Goal: Information Seeking & Learning: Learn about a topic

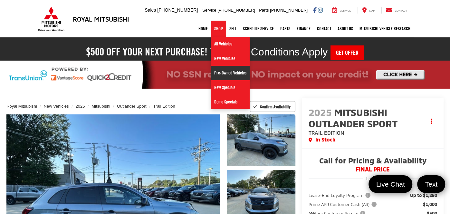
click at [224, 75] on link "Pre-Owned Vehicles" at bounding box center [230, 73] width 39 height 14
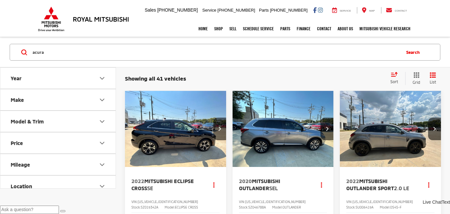
type input "acura"
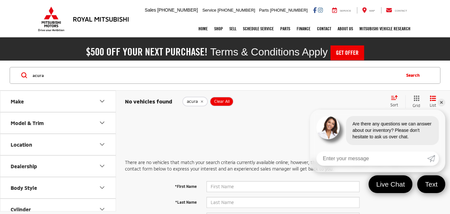
click at [443, 104] on link "✕" at bounding box center [441, 102] width 8 height 8
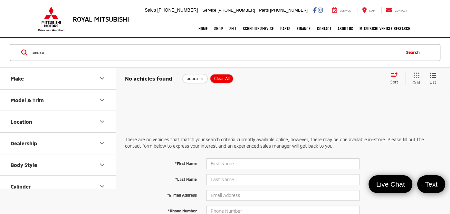
drag, startPoint x: 201, startPoint y: 77, endPoint x: 193, endPoint y: 58, distance: 20.7
click at [201, 78] on icon "remove acura" at bounding box center [201, 79] width 2 height 2
click at [192, 55] on input "Search by Make, Model, or Keyword" at bounding box center [215, 52] width 367 height 15
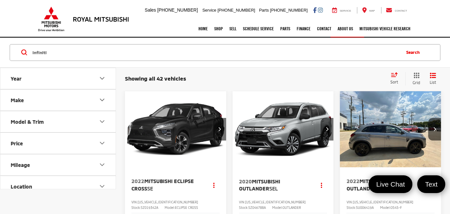
type input "infiniti"
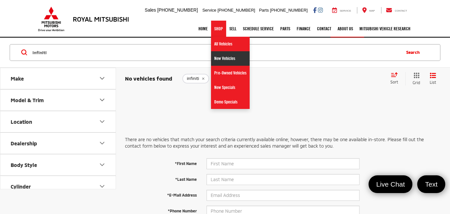
click at [226, 60] on link "New Vehicles" at bounding box center [230, 58] width 39 height 14
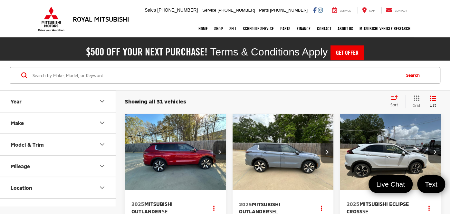
click at [393, 158] on img "2025 Mitsubishi Eclipse Cross SE 0" at bounding box center [390, 152] width 102 height 76
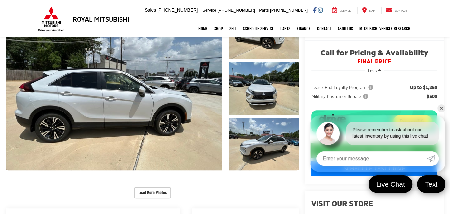
scroll to position [108, 0]
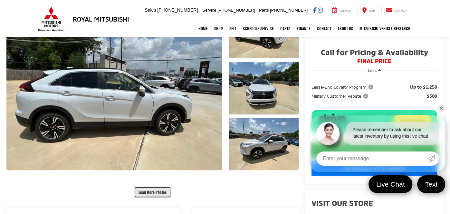
click at [140, 186] on button "Load More Photos" at bounding box center [152, 191] width 37 height 11
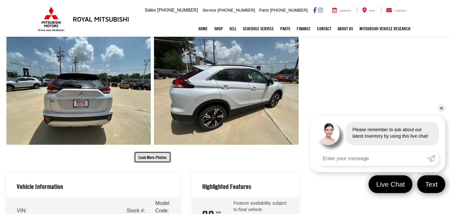
scroll to position [363, 0]
click at [139, 151] on button "Load More Photos" at bounding box center [152, 156] width 37 height 11
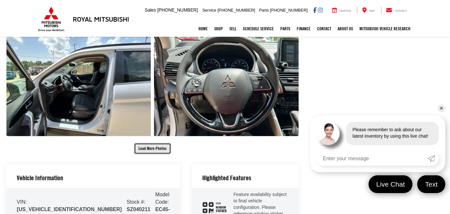
scroll to position [595, 0]
click at [149, 142] on button "Load More Photos" at bounding box center [152, 147] width 37 height 11
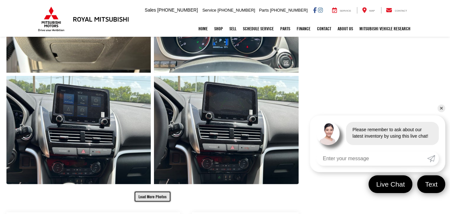
scroll to position [780, 0]
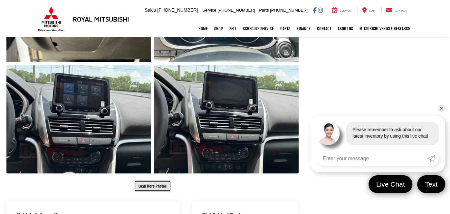
click at [150, 180] on button "Load More Photos" at bounding box center [152, 185] width 37 height 11
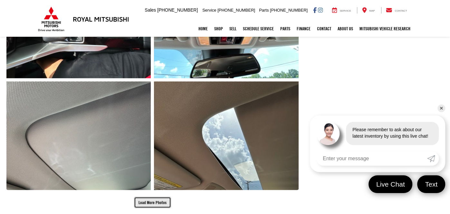
scroll to position [989, 0]
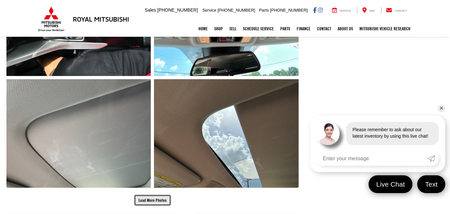
click at [134, 194] on button "Load More Photos" at bounding box center [152, 199] width 37 height 11
